Goal: Transaction & Acquisition: Subscribe to service/newsletter

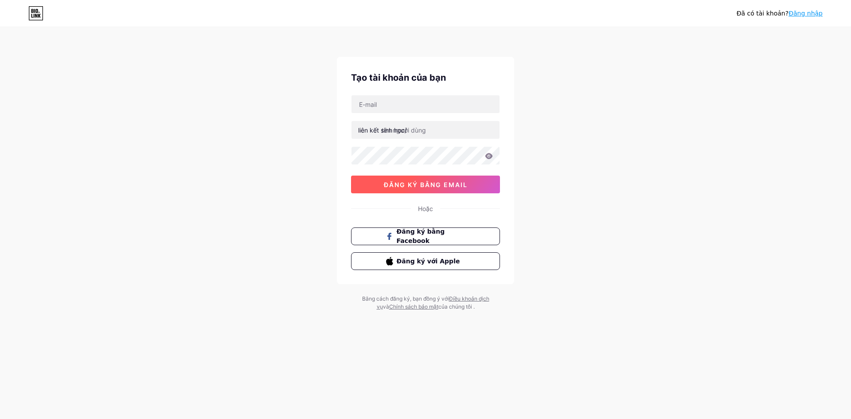
click at [430, 184] on font "đăng ký bằng email" at bounding box center [426, 185] width 84 height 8
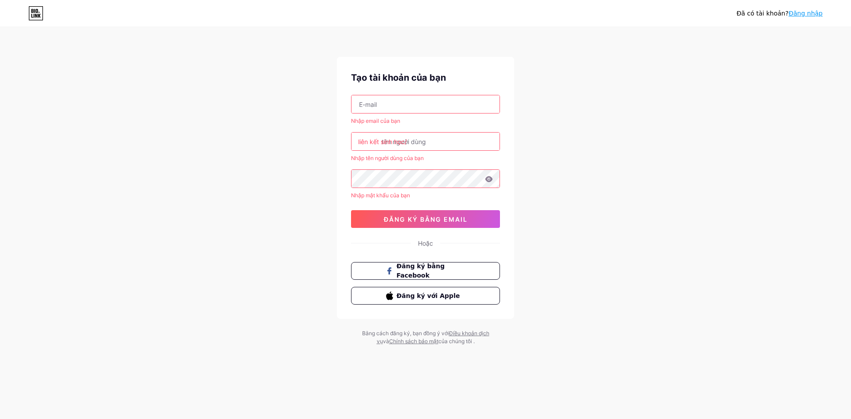
click at [415, 106] on input "text" at bounding box center [426, 104] width 148 height 18
type input "[EMAIL_ADDRESS][DOMAIN_NAME]"
click at [415, 145] on input "text" at bounding box center [426, 142] width 148 height 18
click at [579, 112] on div "Đã có tài khoản? Đăng nhập Tạo tài khoản của bạn [EMAIL_ADDRESS][DOMAIN_NAME] N…" at bounding box center [425, 187] width 851 height 374
click at [376, 140] on font "liên kết sinh học/" at bounding box center [382, 142] width 49 height 8
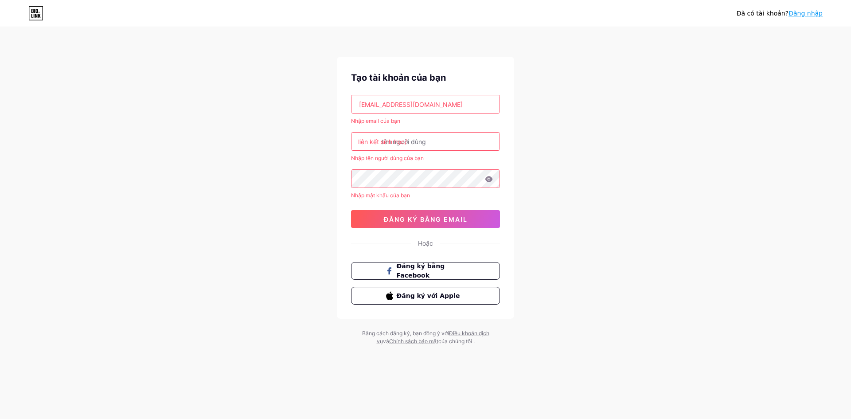
click at [378, 140] on font "liên kết sinh học/" at bounding box center [382, 142] width 49 height 8
drag, startPoint x: 409, startPoint y: 139, endPoint x: 469, endPoint y: 138, distance: 60.3
click at [452, 138] on input "text" at bounding box center [426, 142] width 148 height 18
click at [471, 138] on input "text" at bounding box center [426, 142] width 148 height 18
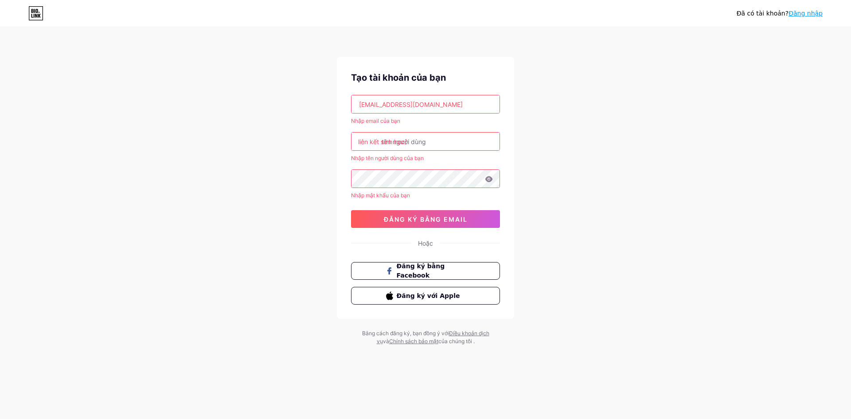
click at [457, 142] on input "text" at bounding box center [426, 142] width 148 height 18
drag, startPoint x: 386, startPoint y: 125, endPoint x: 380, endPoint y: 125, distance: 5.3
click at [380, 125] on div "[EMAIL_ADDRESS][DOMAIN_NAME] Nhập email của bạn liên kết sinh học/ Nhập tên ngư…" at bounding box center [425, 161] width 149 height 133
click at [426, 142] on input "text" at bounding box center [426, 142] width 148 height 18
type input "a"
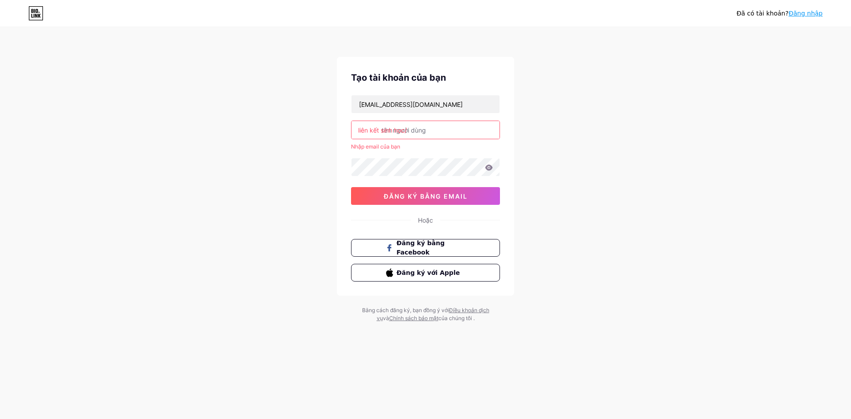
click at [428, 136] on input "text" at bounding box center [426, 130] width 148 height 18
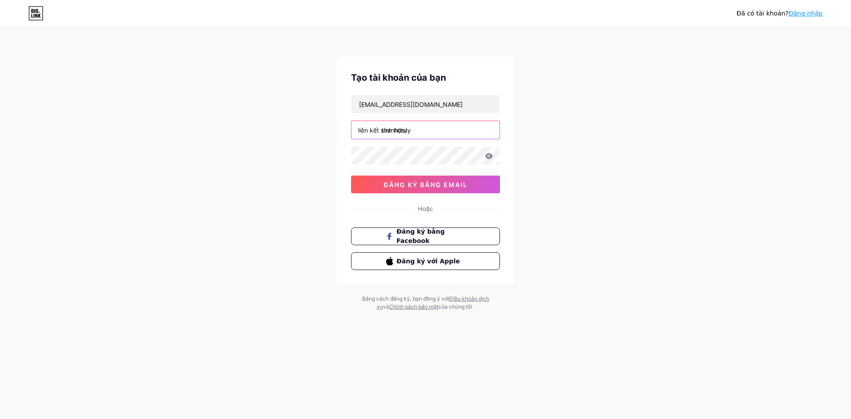
type input "thanhthuy"
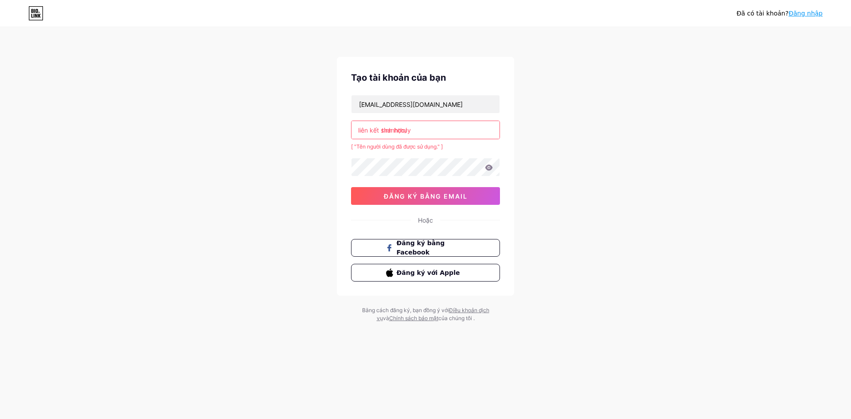
click at [621, 129] on div "Đã có tài khoản? Đăng nhập Tạo tài khoản của bạn [EMAIL_ADDRESS][DOMAIN_NAME] l…" at bounding box center [425, 175] width 851 height 351
drag, startPoint x: 536, startPoint y: 138, endPoint x: 413, endPoint y: 126, distance: 123.0
click at [413, 126] on div "Đã có tài khoản? Đăng nhập Tạo tài khoản của bạn [EMAIL_ADDRESS][DOMAIN_NAME] l…" at bounding box center [425, 175] width 851 height 351
drag, startPoint x: 434, startPoint y: 129, endPoint x: 343, endPoint y: 142, distance: 92.2
click at [343, 142] on div "Tạo tài khoản của bạn [EMAIL_ADDRESS][DOMAIN_NAME] liên kết sinh học/ thanhthuy…" at bounding box center [425, 176] width 177 height 239
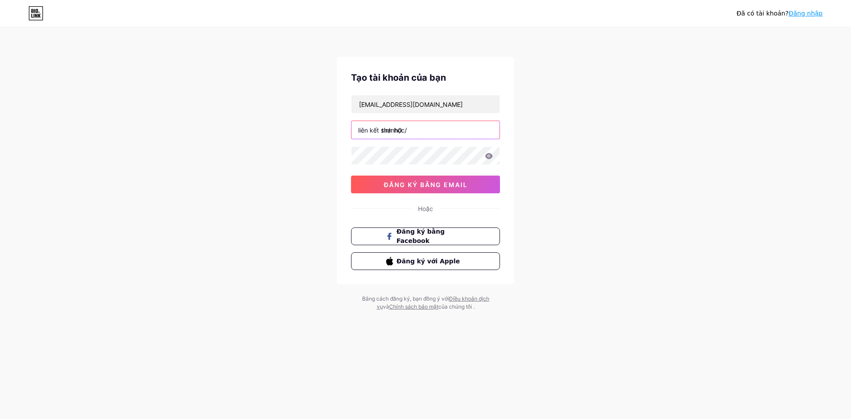
type input "thanh01"
drag, startPoint x: 437, startPoint y: 134, endPoint x: 342, endPoint y: 137, distance: 94.9
click at [342, 137] on div "Tạo tài khoản của bạn [EMAIL_ADDRESS][DOMAIN_NAME] liên kết sinh học/ thanh01 0…" at bounding box center [425, 170] width 177 height 227
type input "thanhthuy01"
click at [405, 165] on div at bounding box center [425, 155] width 149 height 19
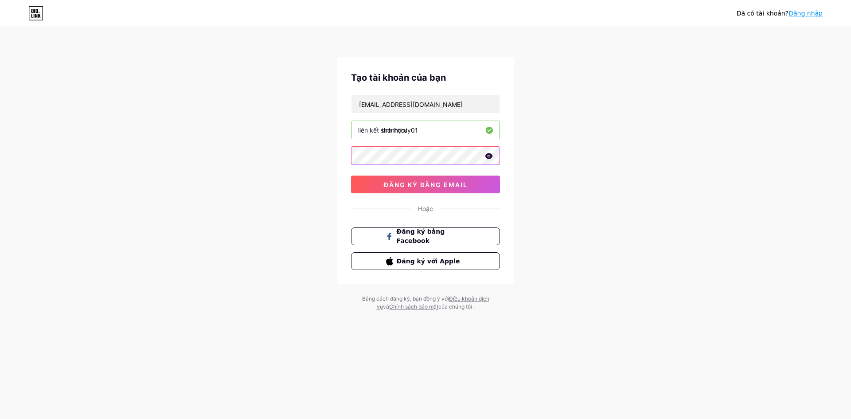
click at [486, 157] on div at bounding box center [425, 155] width 149 height 19
click at [487, 156] on icon at bounding box center [490, 156] width 8 height 6
click at [326, 156] on div "Đã có tài khoản? Đăng nhập Tạo tài khoản của bạn [EMAIL_ADDRESS][DOMAIN_NAME] l…" at bounding box center [425, 169] width 851 height 339
click at [412, 192] on button "đăng ký bằng email" at bounding box center [425, 185] width 149 height 18
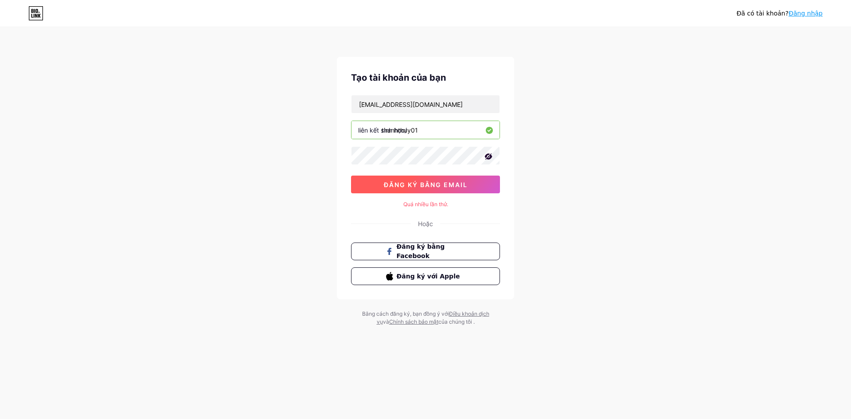
click at [419, 183] on font "đăng ký bằng email" at bounding box center [426, 185] width 84 height 8
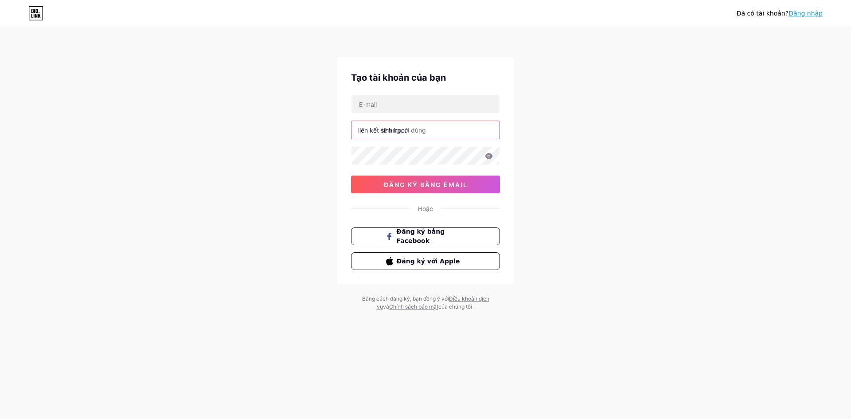
drag, startPoint x: 412, startPoint y: 135, endPoint x: 402, endPoint y: 136, distance: 10.7
click at [402, 136] on input "text" at bounding box center [426, 130] width 148 height 18
click at [385, 106] on input "text" at bounding box center [426, 104] width 148 height 18
type input "[EMAIL_ADDRESS][DOMAIN_NAME]"
click at [427, 135] on input "text" at bounding box center [426, 130] width 148 height 18
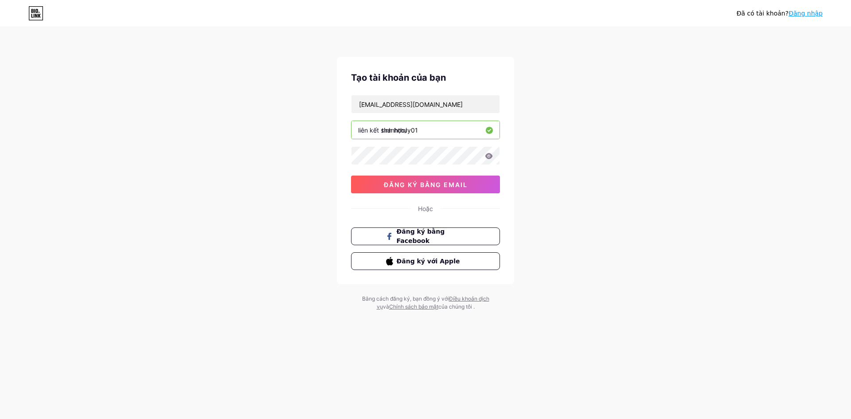
type input "thanhthuy01"
click at [488, 156] on icon at bounding box center [489, 156] width 8 height 6
click at [466, 178] on button "đăng ký bằng email" at bounding box center [425, 185] width 149 height 18
